Goal: Task Accomplishment & Management: Use online tool/utility

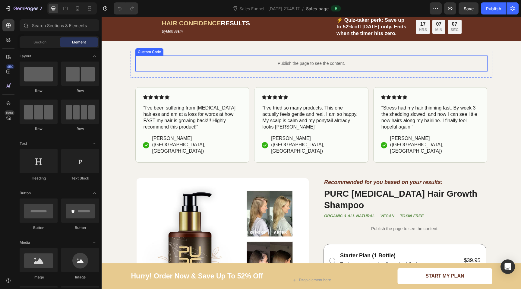
scroll to position [264, 0]
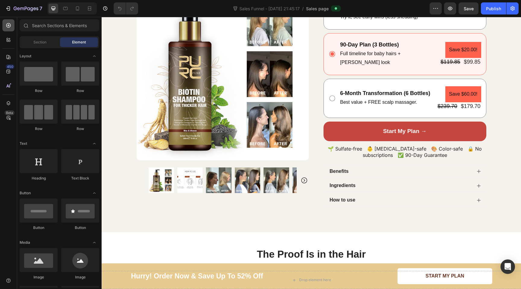
click at [12, 28] on div at bounding box center [8, 25] width 12 height 12
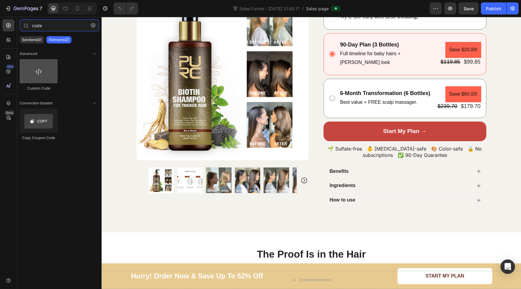
type input "code"
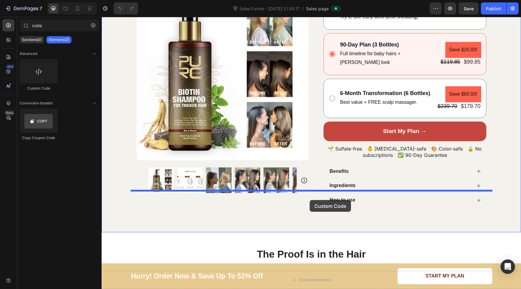
drag, startPoint x: 142, startPoint y: 83, endPoint x: 310, endPoint y: 200, distance: 204.3
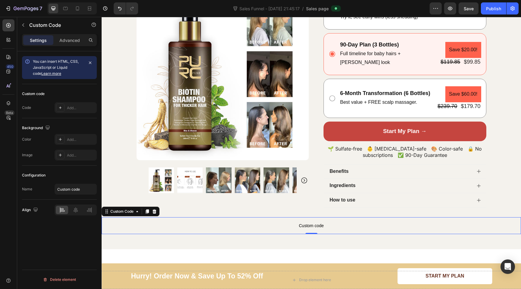
click at [316, 222] on span "Custom code" at bounding box center [312, 225] width 420 height 7
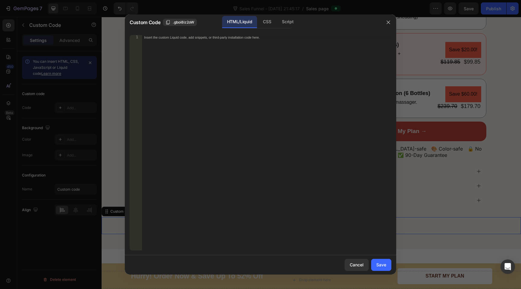
click at [316, 196] on div "Insert the custom Liquid code, add snippets, or third-party installation code h…" at bounding box center [267, 147] width 250 height 225
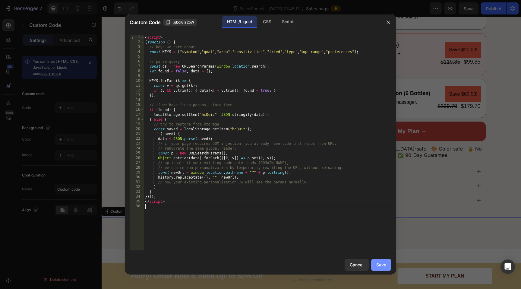
click at [384, 260] on button "Save" at bounding box center [381, 265] width 20 height 12
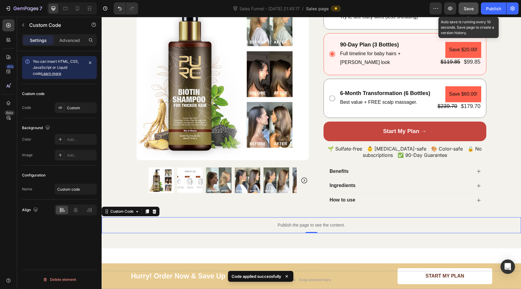
click at [464, 8] on span "Save" at bounding box center [469, 8] width 10 height 5
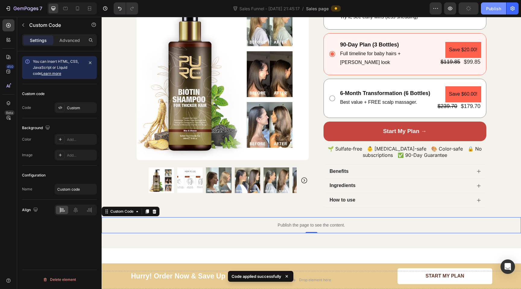
click at [490, 10] on div "Publish" at bounding box center [493, 8] width 15 height 6
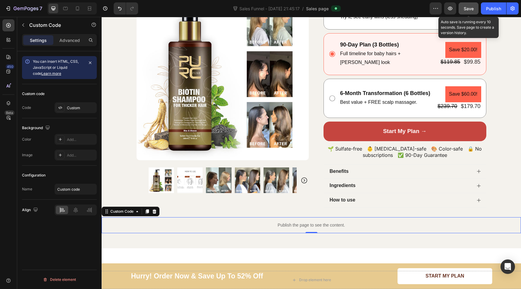
click at [469, 5] on button "Save" at bounding box center [469, 8] width 20 height 12
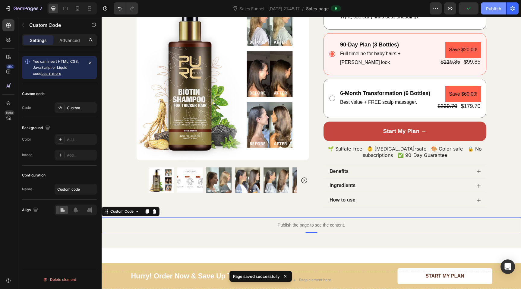
click at [493, 8] on div "Publish" at bounding box center [493, 8] width 15 height 6
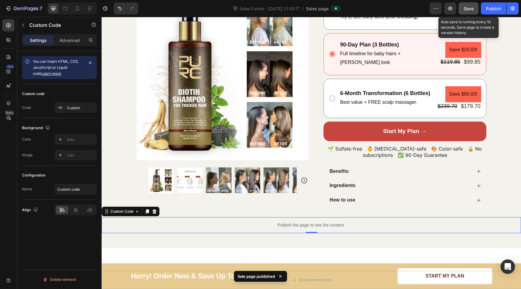
click at [467, 12] on button "Save" at bounding box center [469, 8] width 20 height 12
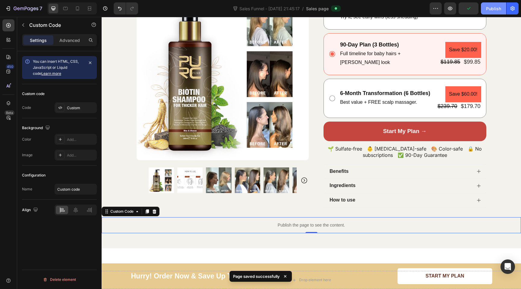
click at [490, 8] on div "Publish" at bounding box center [493, 8] width 15 height 6
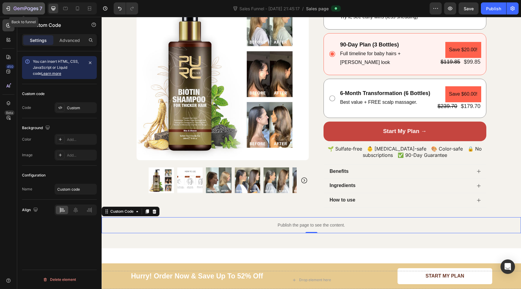
click at [8, 9] on icon "button" at bounding box center [8, 8] width 6 height 6
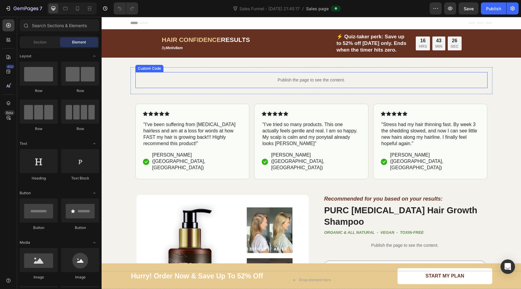
click at [291, 78] on p "Publish the page to see the content." at bounding box center [311, 80] width 352 height 6
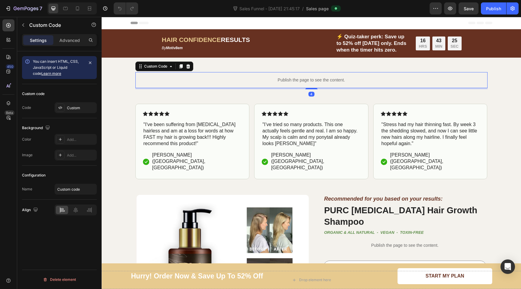
click at [291, 78] on p "Publish the page to see the content." at bounding box center [311, 80] width 352 height 6
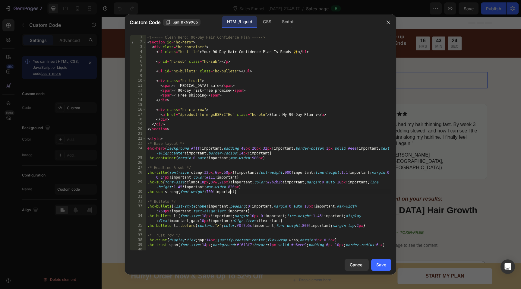
click at [229, 193] on div "<!-- === Clean Hero: 90-Day Hair Confidence Plan === --> < section id = "hc-her…" at bounding box center [268, 147] width 245 height 225
type textarea "</script>"
